Goal: Task Accomplishment & Management: Manage account settings

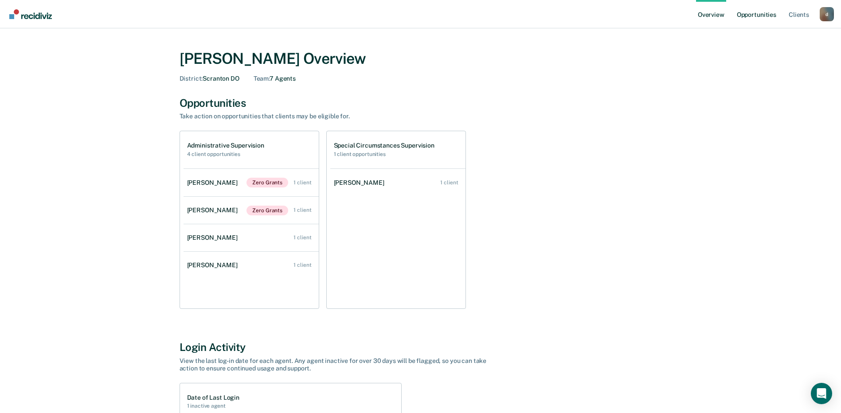
click at [759, 12] on link "Opportunities" at bounding box center [756, 14] width 43 height 28
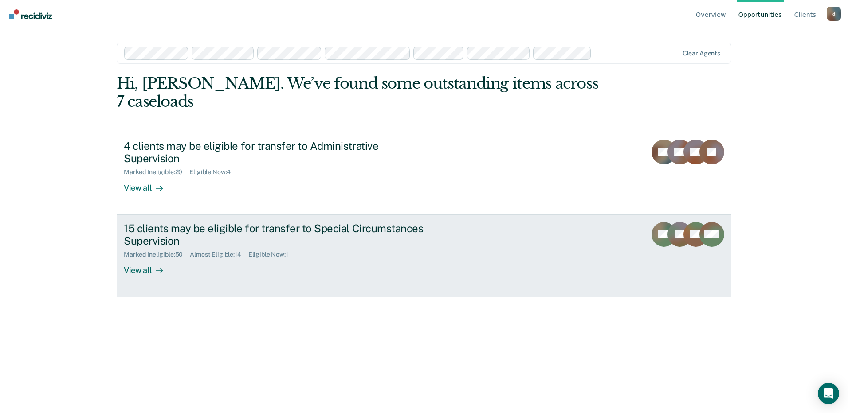
click at [184, 222] on div "15 clients may be eligible for transfer to Special Circumstances Supervision" at bounding box center [279, 235] width 311 height 26
click at [148, 259] on div "View all" at bounding box center [149, 267] width 50 height 17
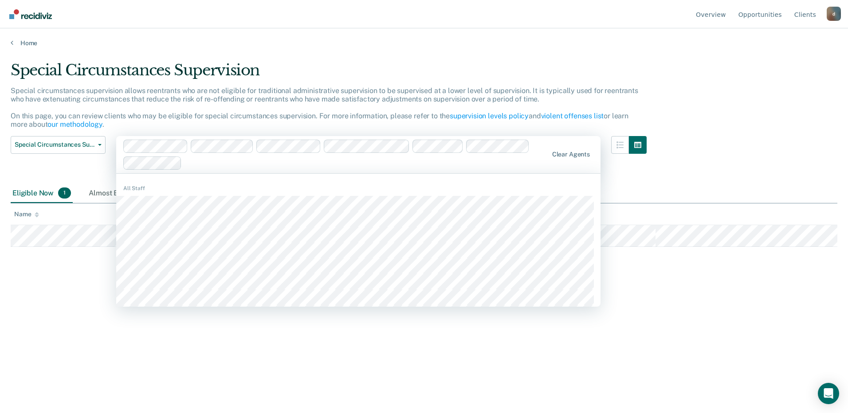
click at [56, 264] on div "Special Circumstances Supervision Special circumstances supervision allows reen…" at bounding box center [424, 204] width 827 height 286
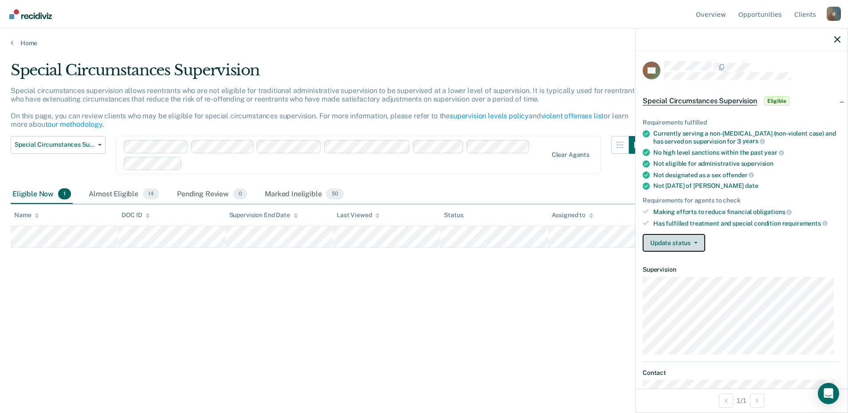
click at [695, 242] on icon "button" at bounding box center [696, 243] width 4 height 2
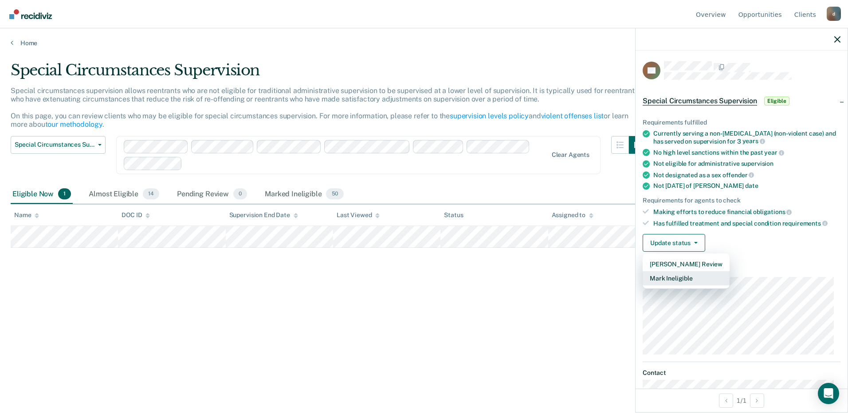
click at [679, 276] on button "Mark Ineligible" at bounding box center [686, 278] width 87 height 14
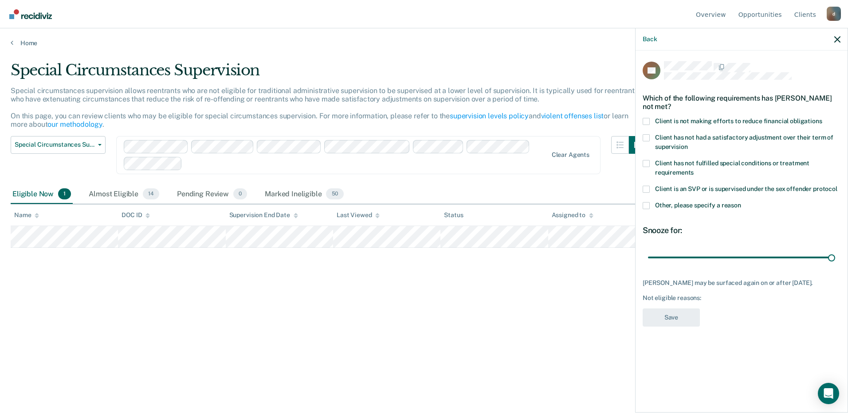
drag, startPoint x: 679, startPoint y: 256, endPoint x: 788, endPoint y: 239, distance: 110.8
type input "180"
click at [835, 250] on input "range" at bounding box center [741, 258] width 187 height 16
click at [640, 204] on div "PA Which of the following requirements has [PERSON_NAME] not met? Client is not…" at bounding box center [741, 231] width 212 height 361
click at [647, 204] on span at bounding box center [646, 205] width 7 height 7
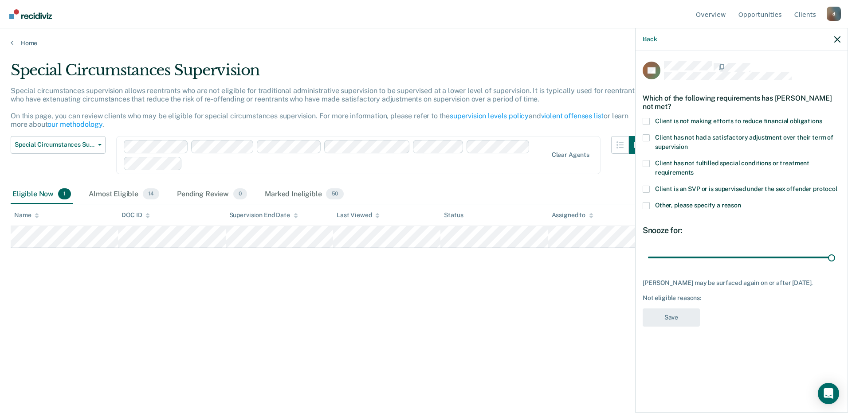
click at [741, 202] on input "Other, please specify a reason" at bounding box center [741, 202] width 0 height 0
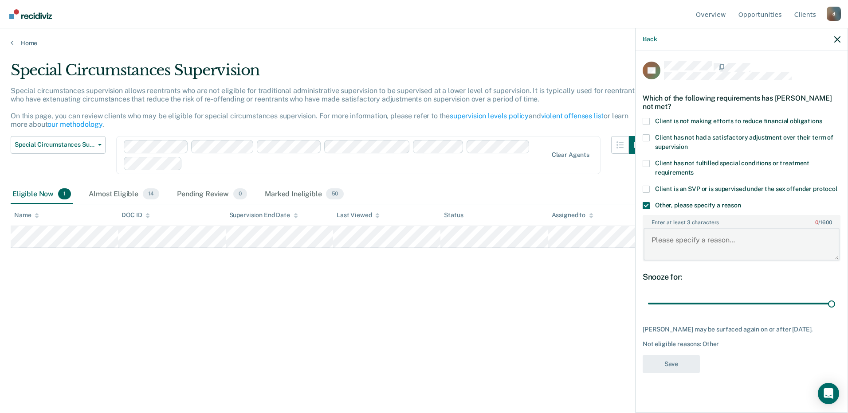
click at [663, 244] on textarea "Enter at least 3 characters 0 / 1600" at bounding box center [741, 244] width 196 height 33
type textarea "PS Discretion"
click at [678, 358] on button "Save" at bounding box center [671, 364] width 57 height 18
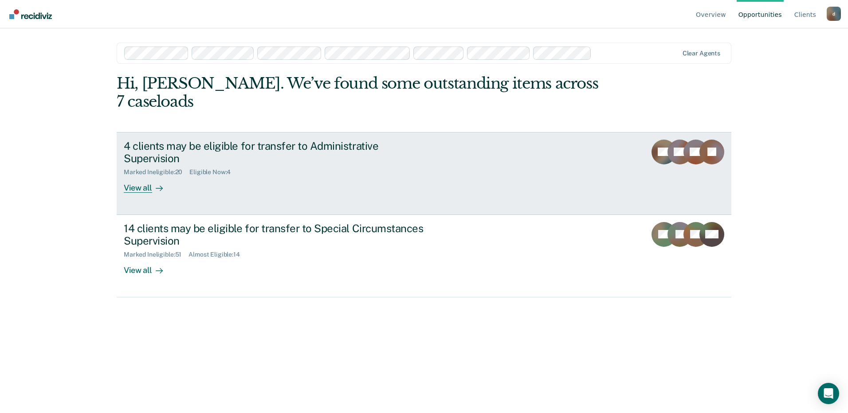
click at [132, 176] on div "View all" at bounding box center [149, 184] width 50 height 17
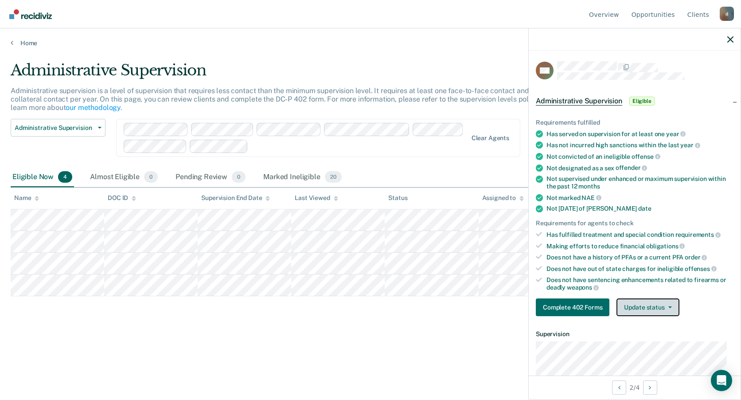
click at [672, 306] on button "Update status" at bounding box center [648, 307] width 63 height 18
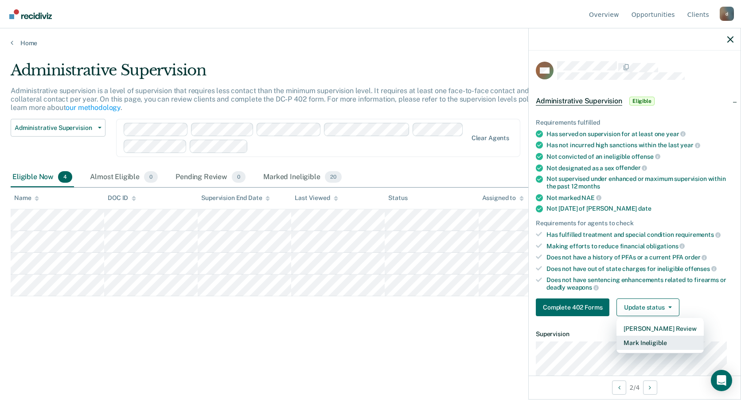
click at [663, 343] on button "Mark Ineligible" at bounding box center [660, 343] width 87 height 14
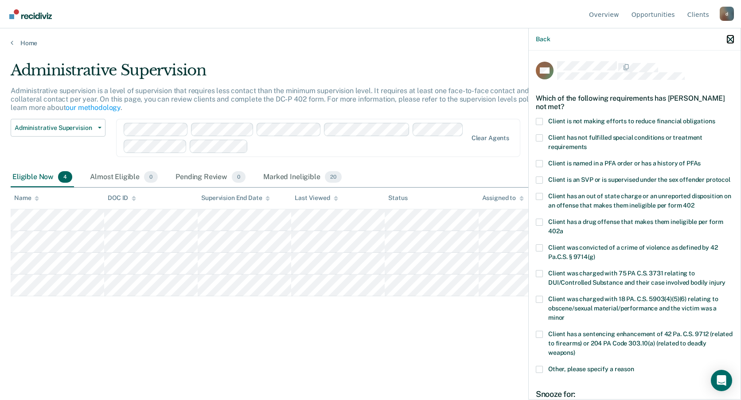
click at [733, 40] on icon "button" at bounding box center [731, 39] width 6 height 6
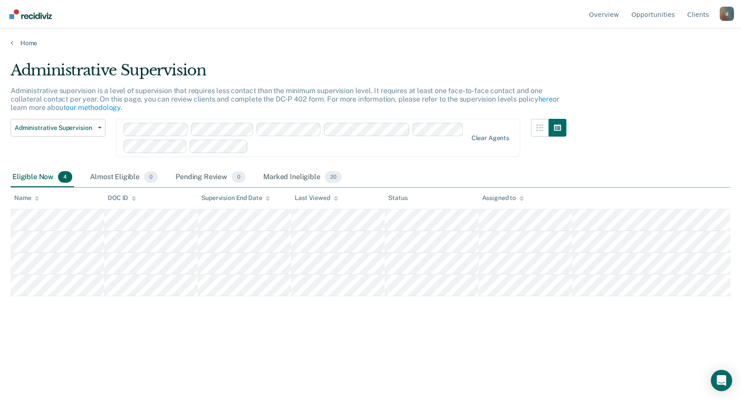
click at [72, 400] on html "Looks like you’re using Internet Explorer 11. For faster loading and a better e…" at bounding box center [370, 200] width 741 height 400
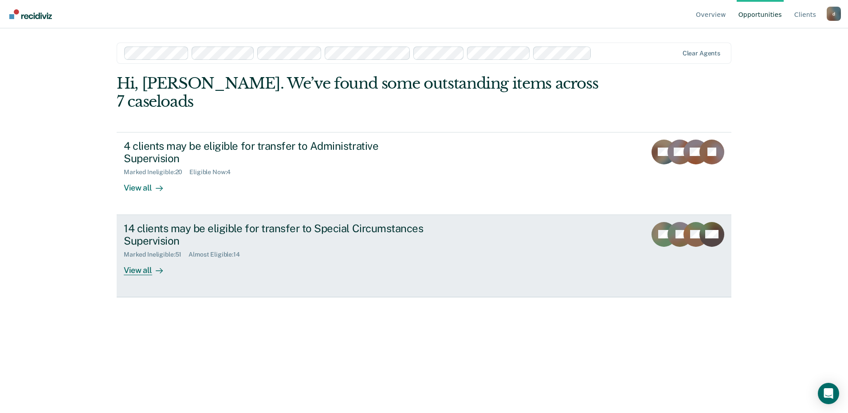
click at [140, 259] on div "View all" at bounding box center [149, 267] width 50 height 17
